Goal: Information Seeking & Learning: Learn about a topic

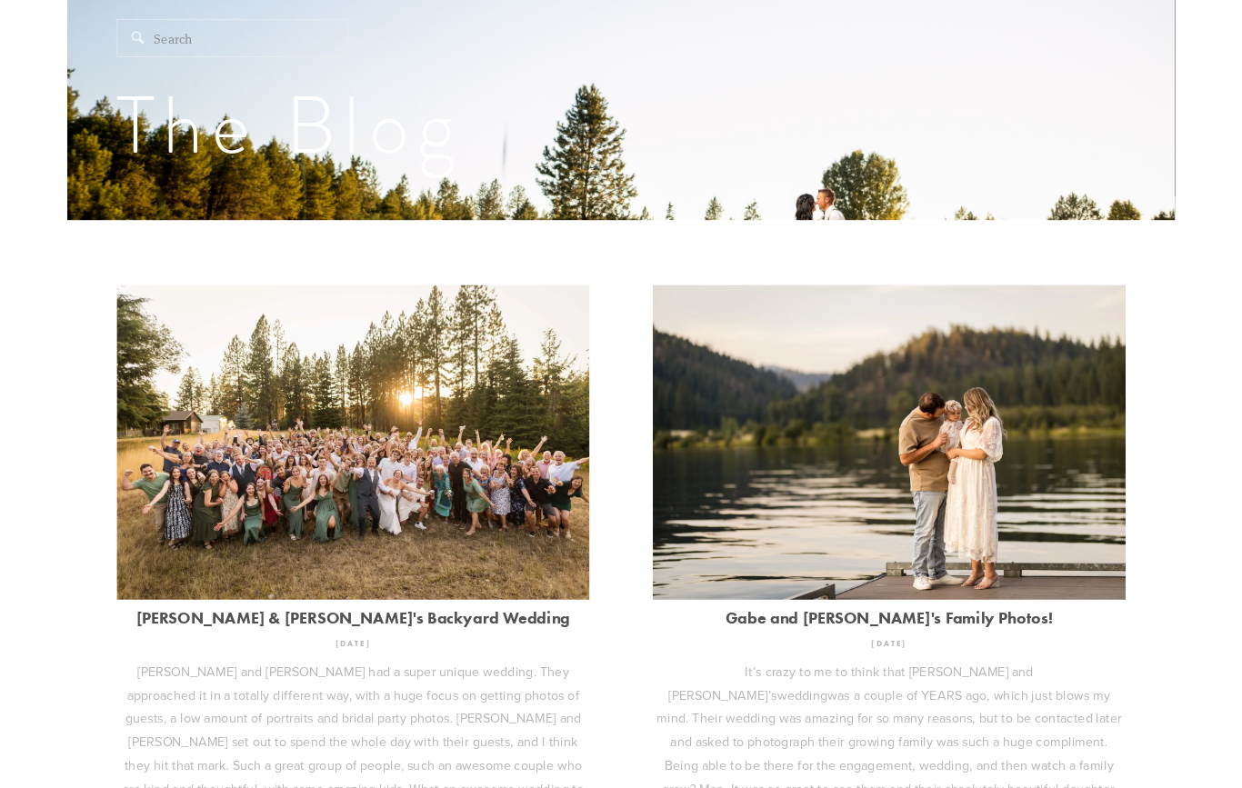
scroll to position [299, 0]
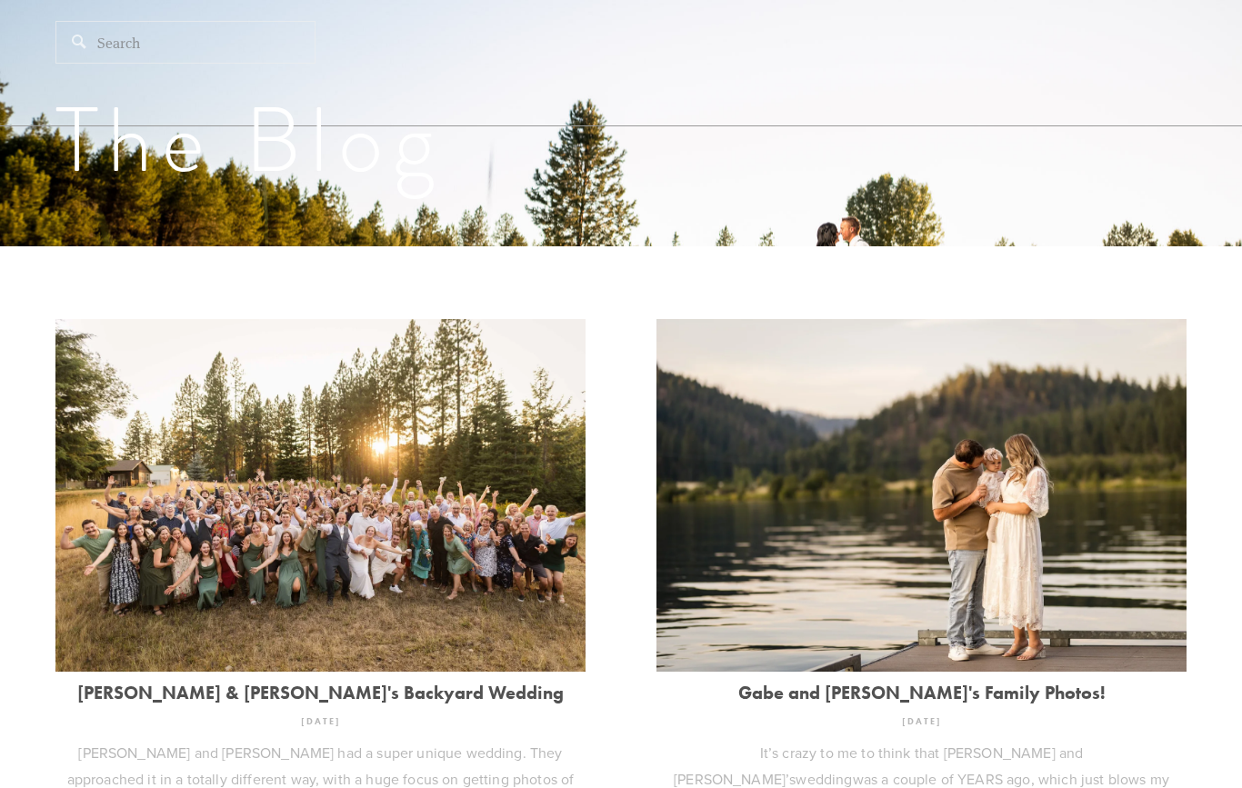
click at [423, 702] on link "[PERSON_NAME] & [PERSON_NAME]'s Backyard Wedding" at bounding box center [320, 693] width 530 height 20
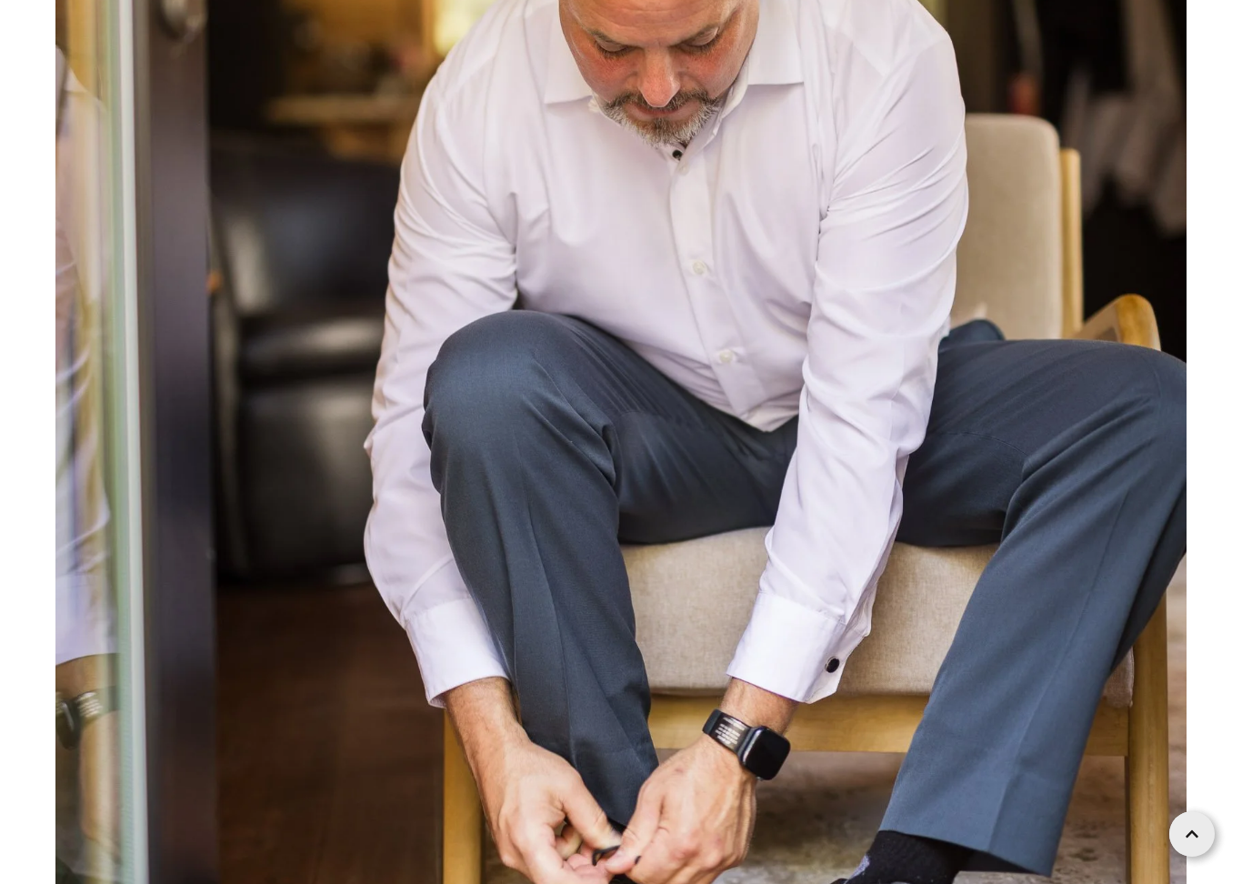
scroll to position [2494, 0]
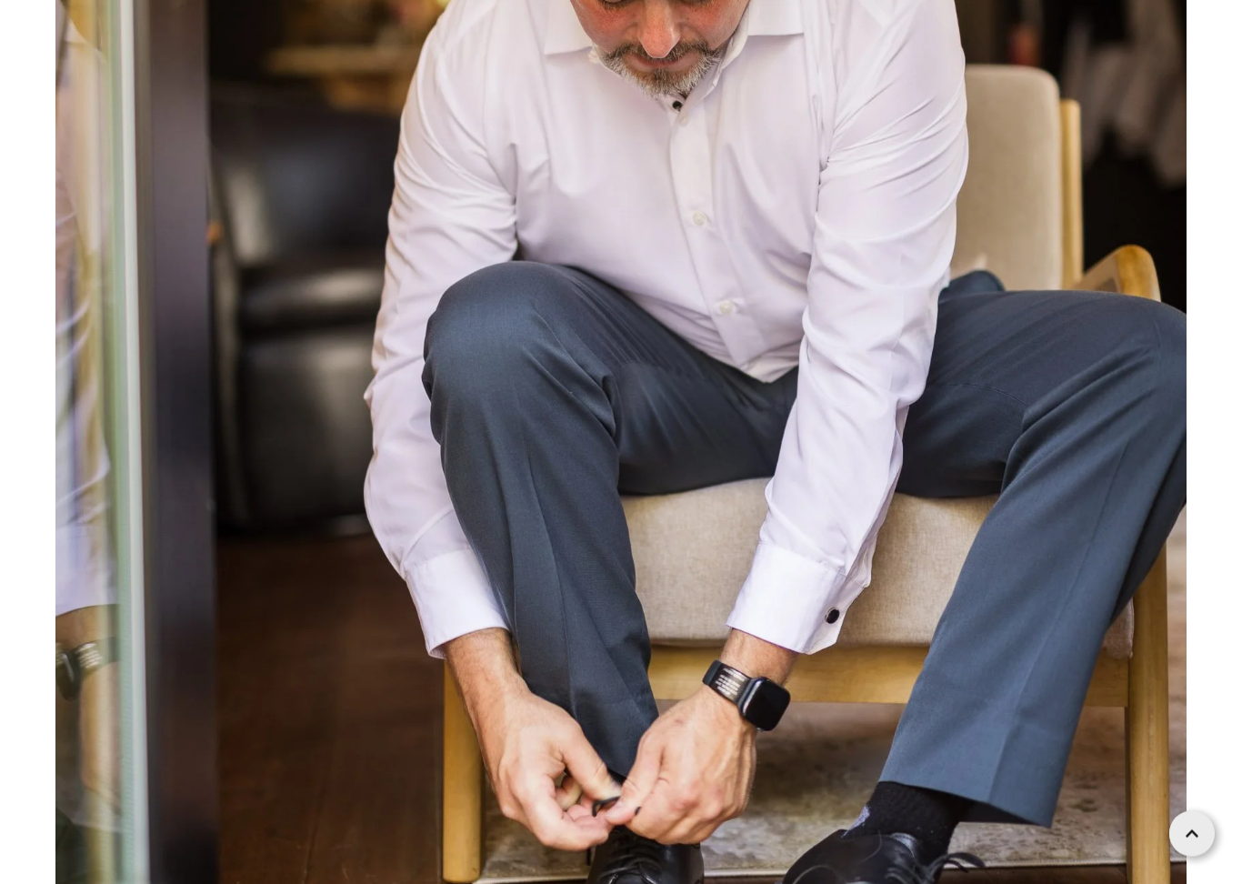
click at [1009, 412] on img at bounding box center [620, 318] width 1131 height 1697
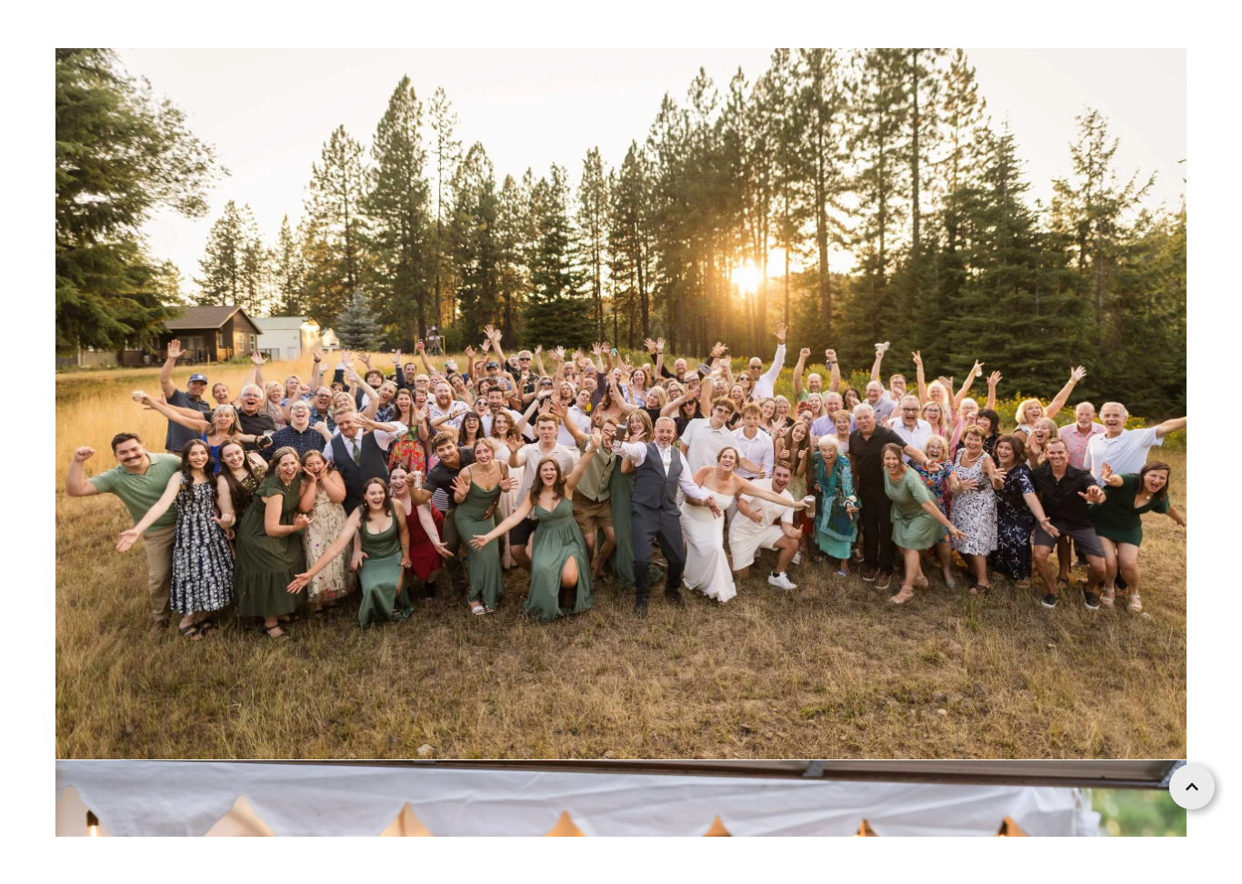
scroll to position [62117, 0]
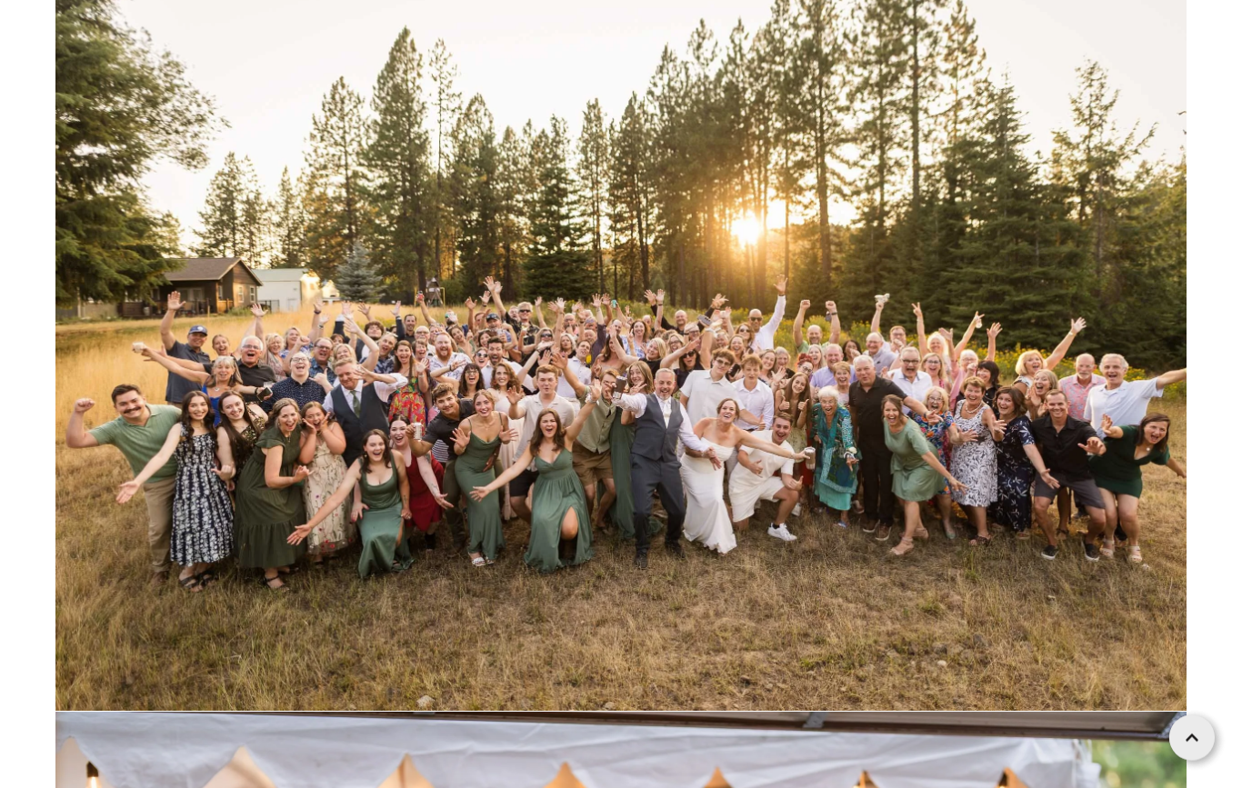
click at [814, 359] on img at bounding box center [620, 335] width 1131 height 754
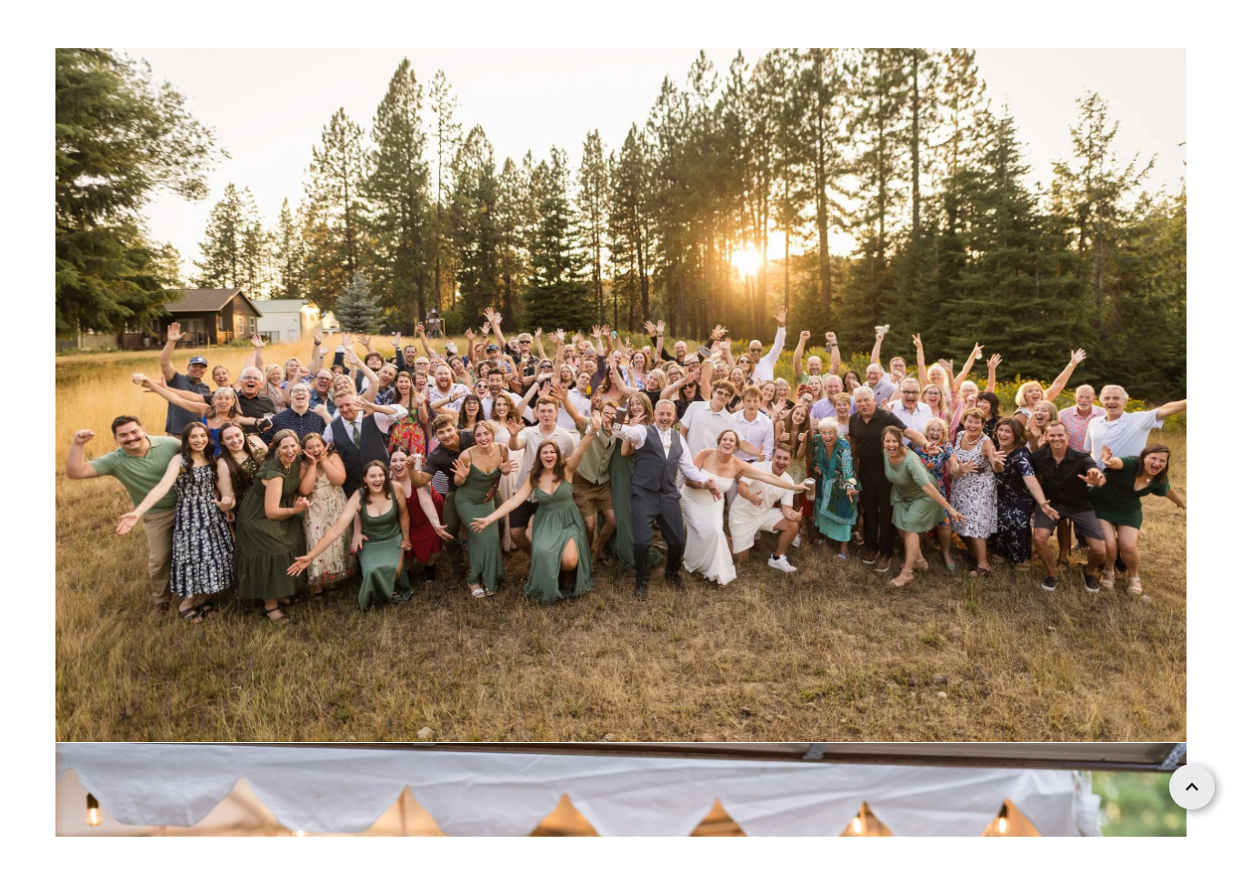
scroll to position [62137, 0]
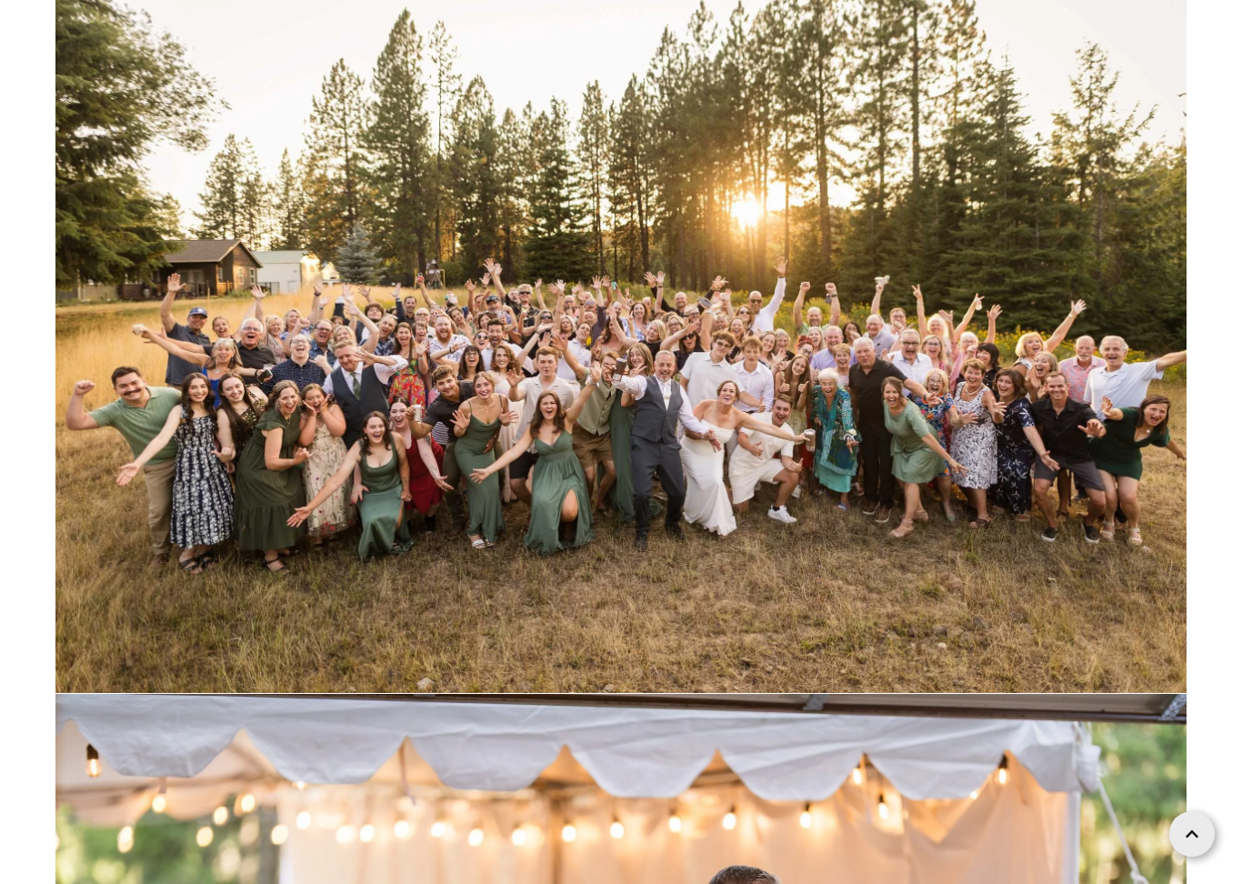
click at [172, 538] on img at bounding box center [620, 316] width 1131 height 754
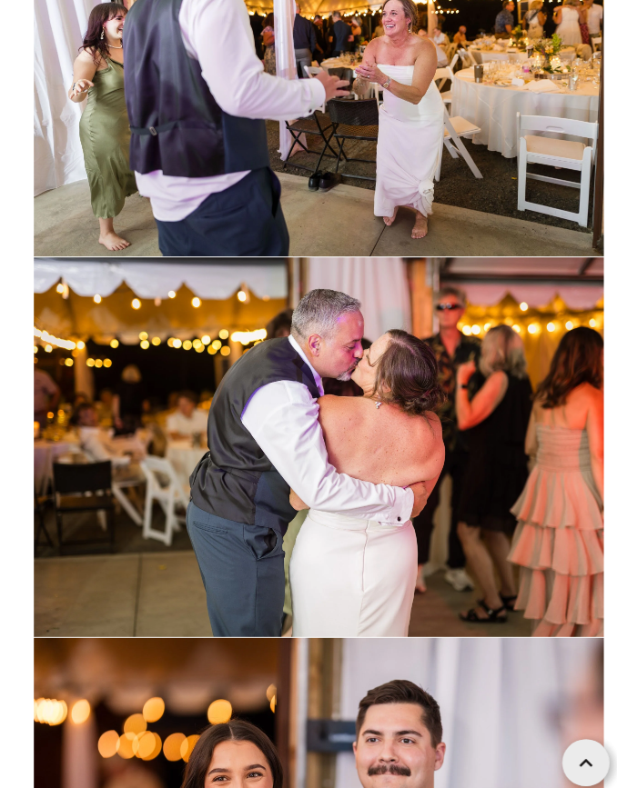
scroll to position [36635, 0]
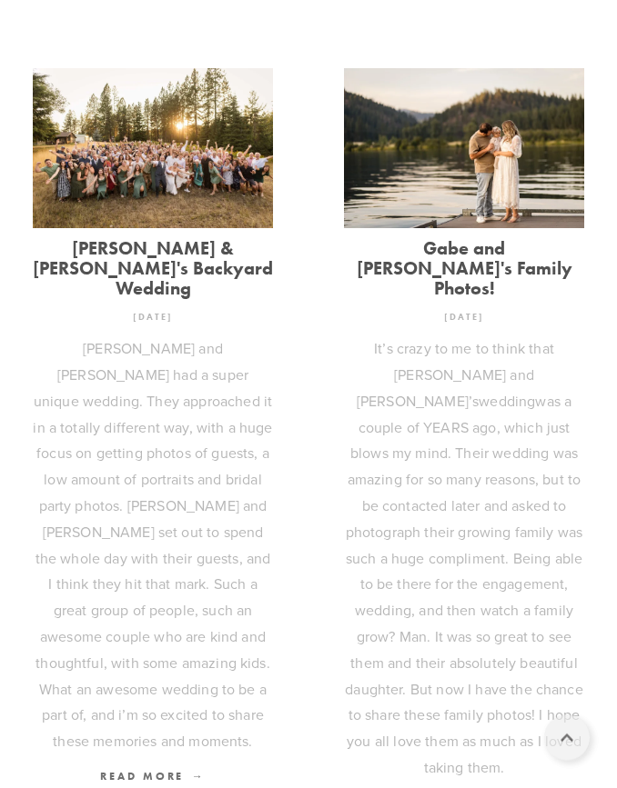
scroll to position [567, 0]
click at [200, 769] on span "Read More" at bounding box center [152, 776] width 105 height 14
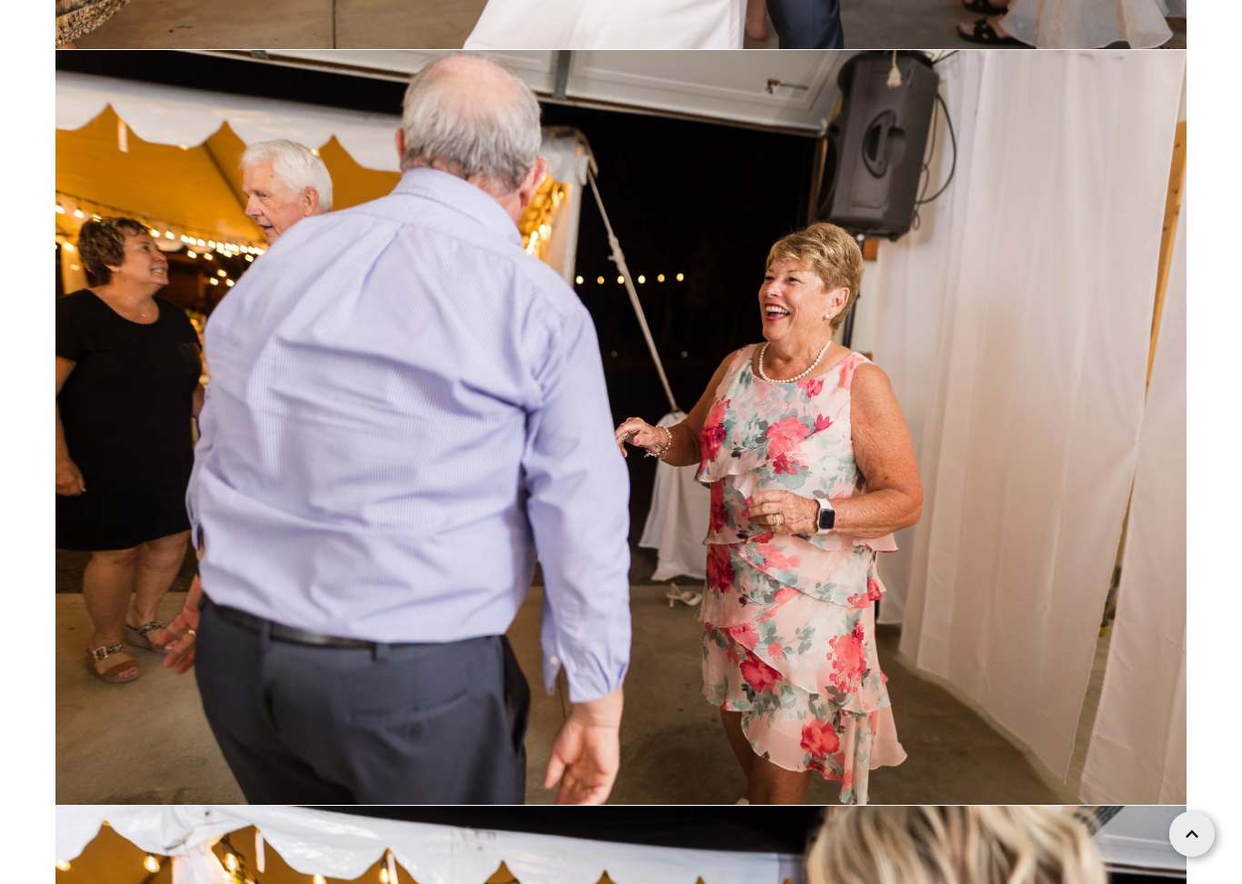
scroll to position [77141, 0]
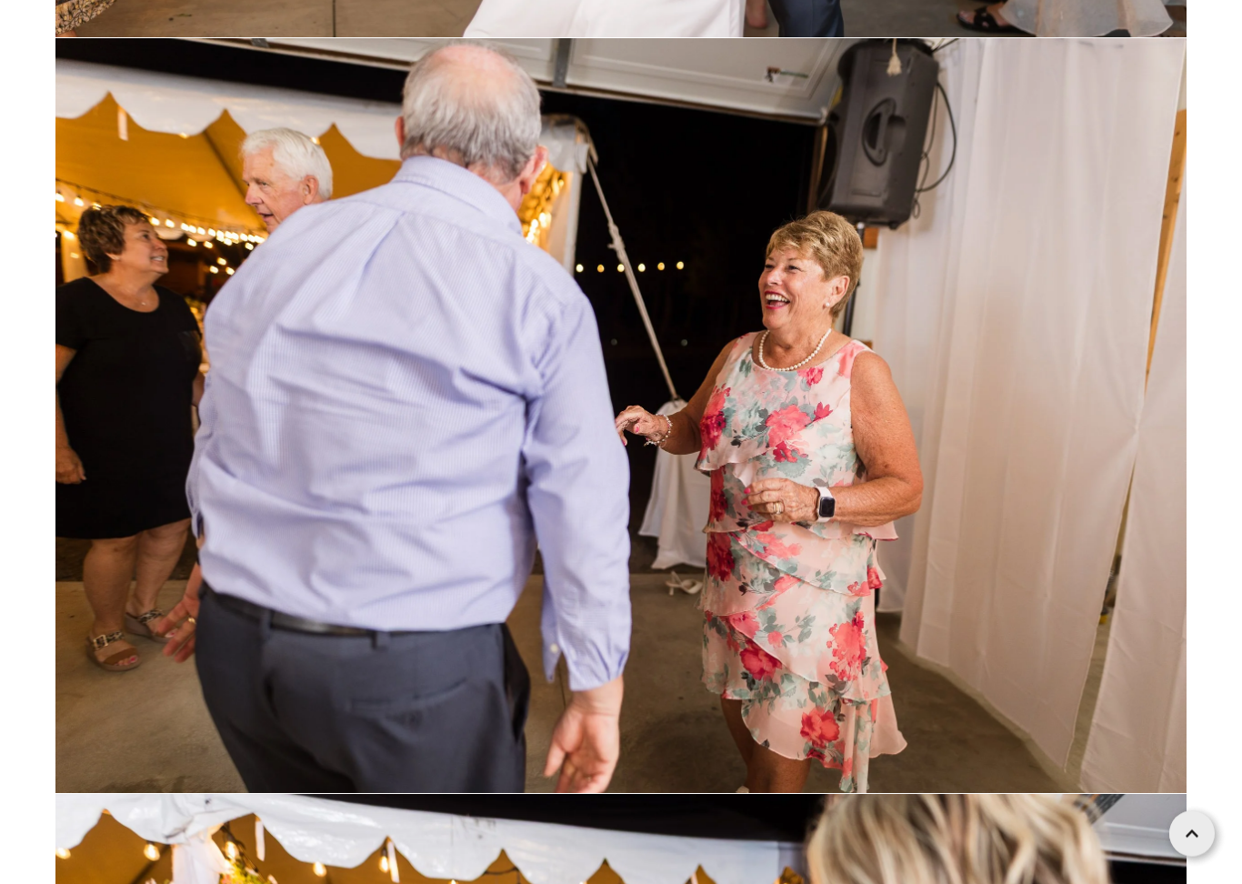
click at [134, 540] on img at bounding box center [620, 416] width 1131 height 754
click at [147, 566] on img at bounding box center [620, 416] width 1131 height 754
click at [161, 584] on img at bounding box center [620, 416] width 1131 height 754
click at [189, 642] on img at bounding box center [620, 416] width 1131 height 754
click at [176, 612] on img at bounding box center [620, 416] width 1131 height 754
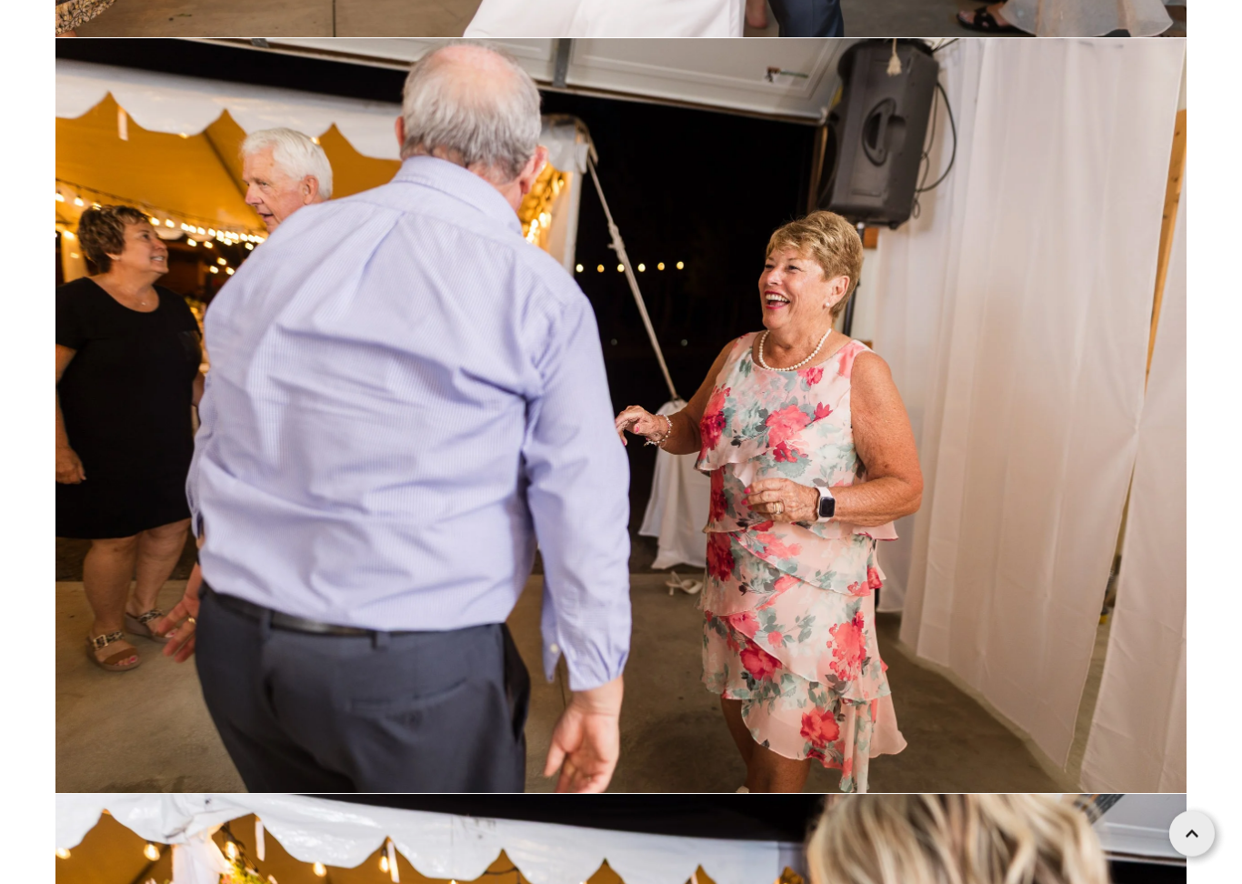
click at [176, 612] on img at bounding box center [620, 416] width 1131 height 754
click at [175, 592] on img at bounding box center [620, 416] width 1131 height 754
click at [192, 617] on img at bounding box center [620, 416] width 1131 height 754
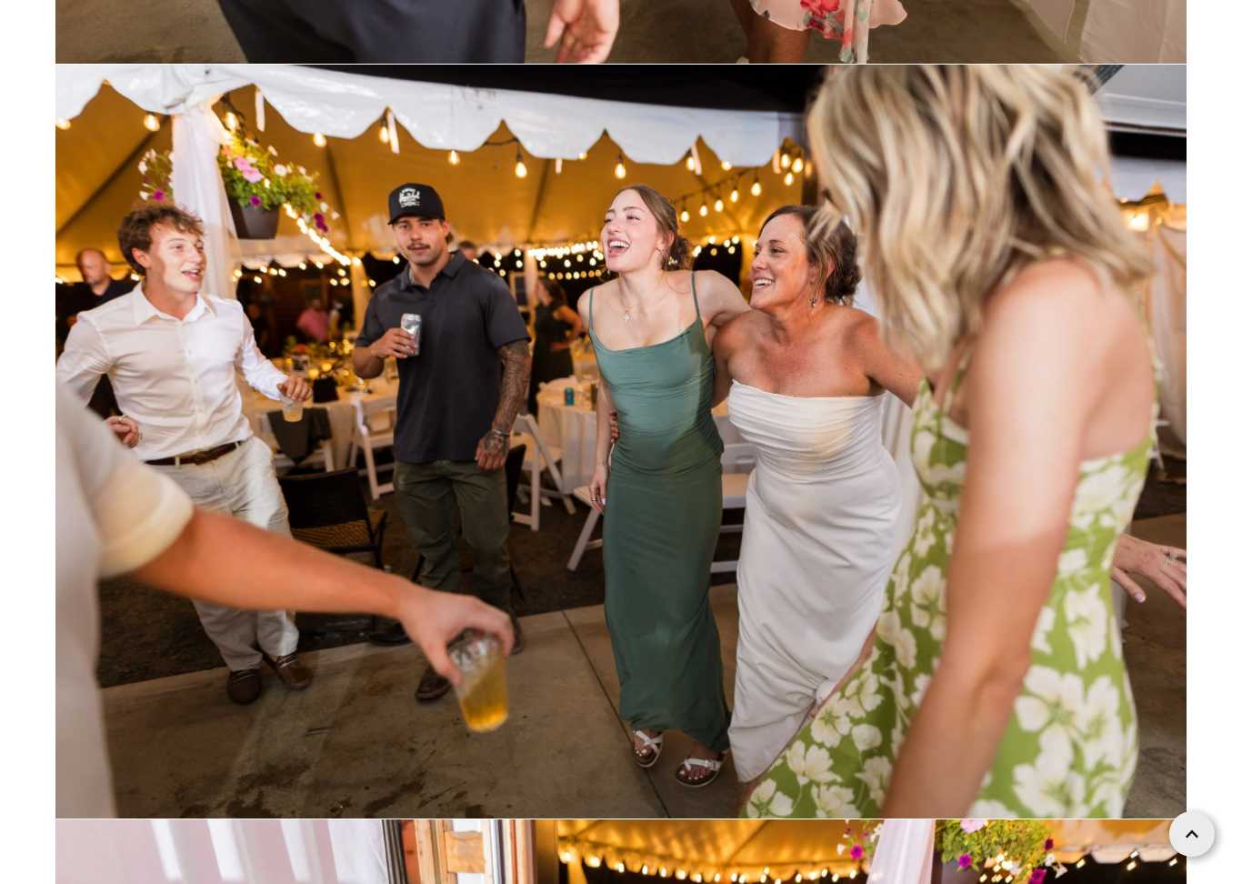
scroll to position [77882, 0]
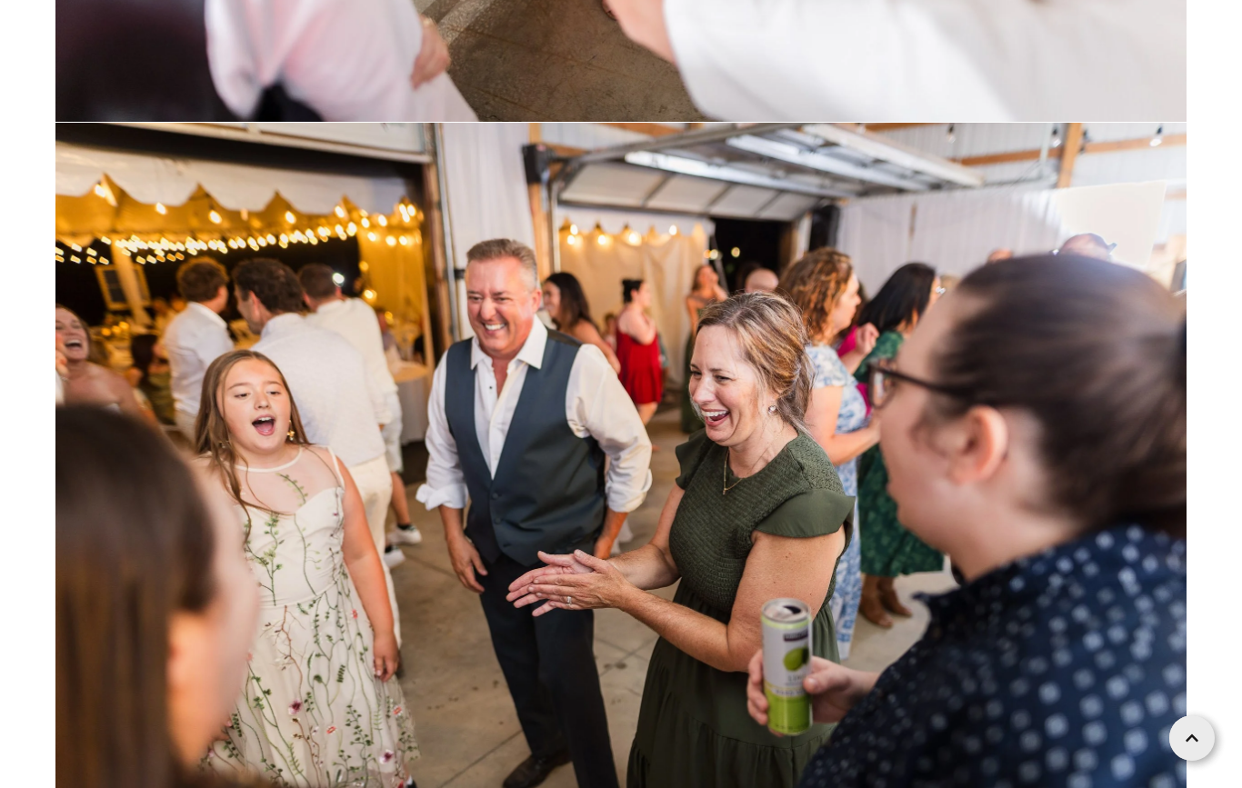
scroll to position [79265, 0]
